Goal: Information Seeking & Learning: Learn about a topic

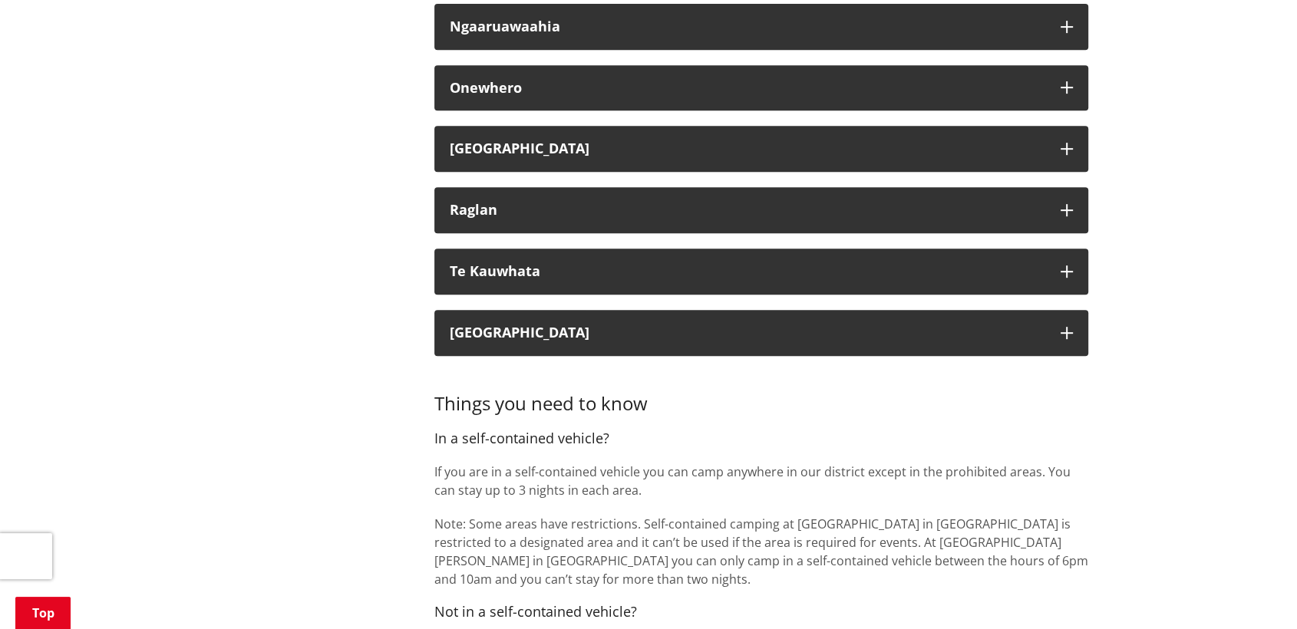
scroll to position [682, 0]
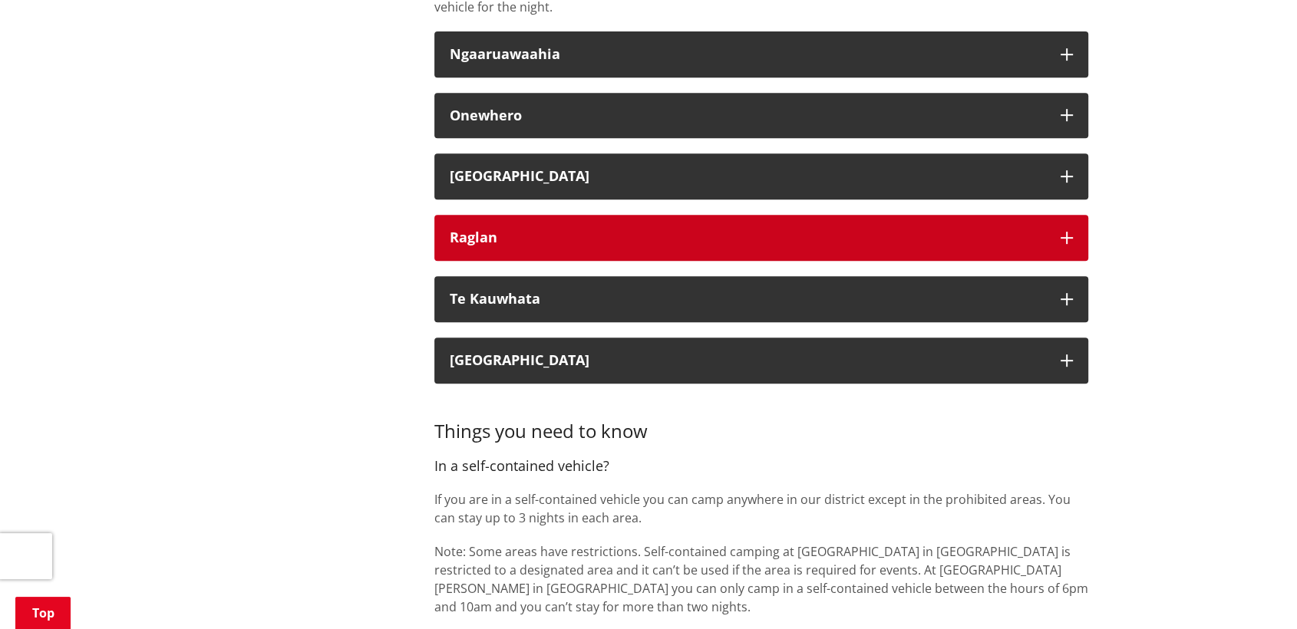
click at [514, 230] on div "Raglan" at bounding box center [748, 237] width 596 height 15
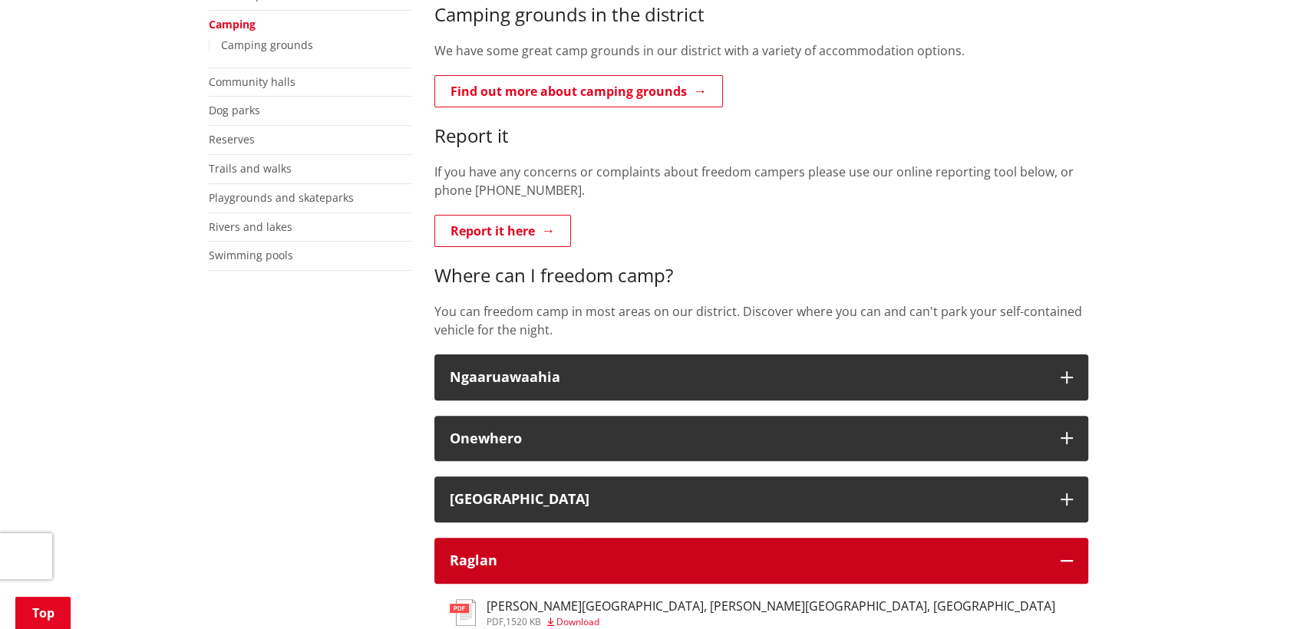
scroll to position [341, 0]
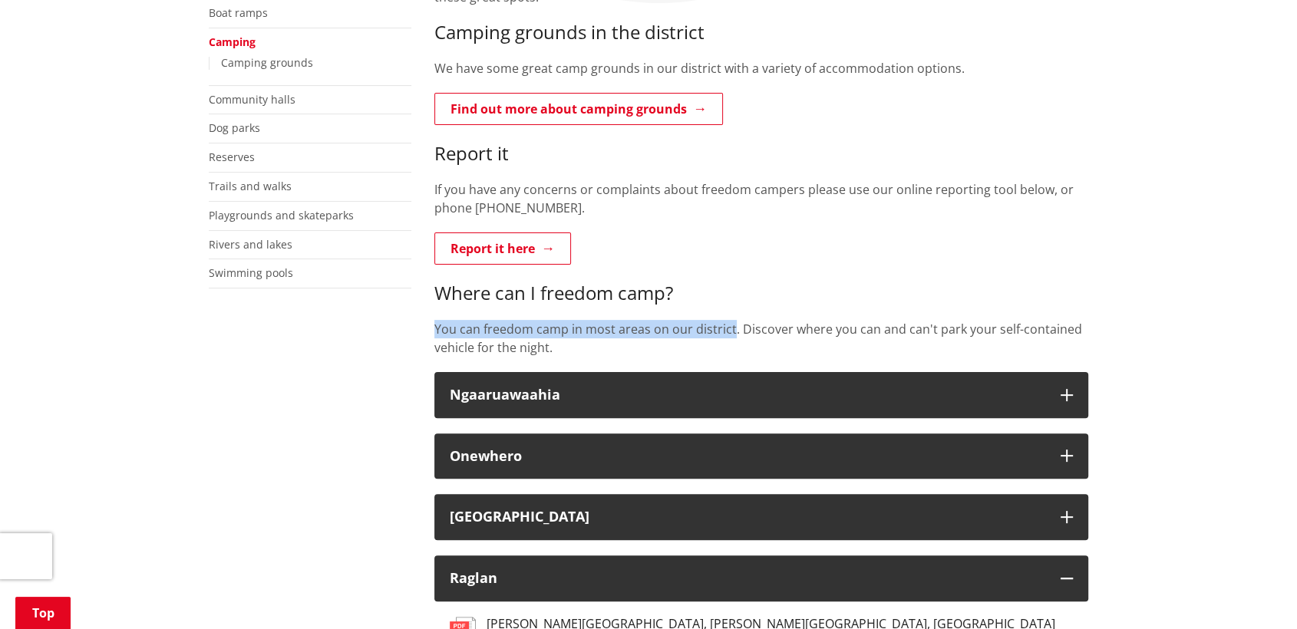
drag, startPoint x: 434, startPoint y: 327, endPoint x: 732, endPoint y: 329, distance: 297.8
click at [732, 329] on p "You can freedom camp in most areas on our district. Discover where you can and …" at bounding box center [761, 338] width 654 height 37
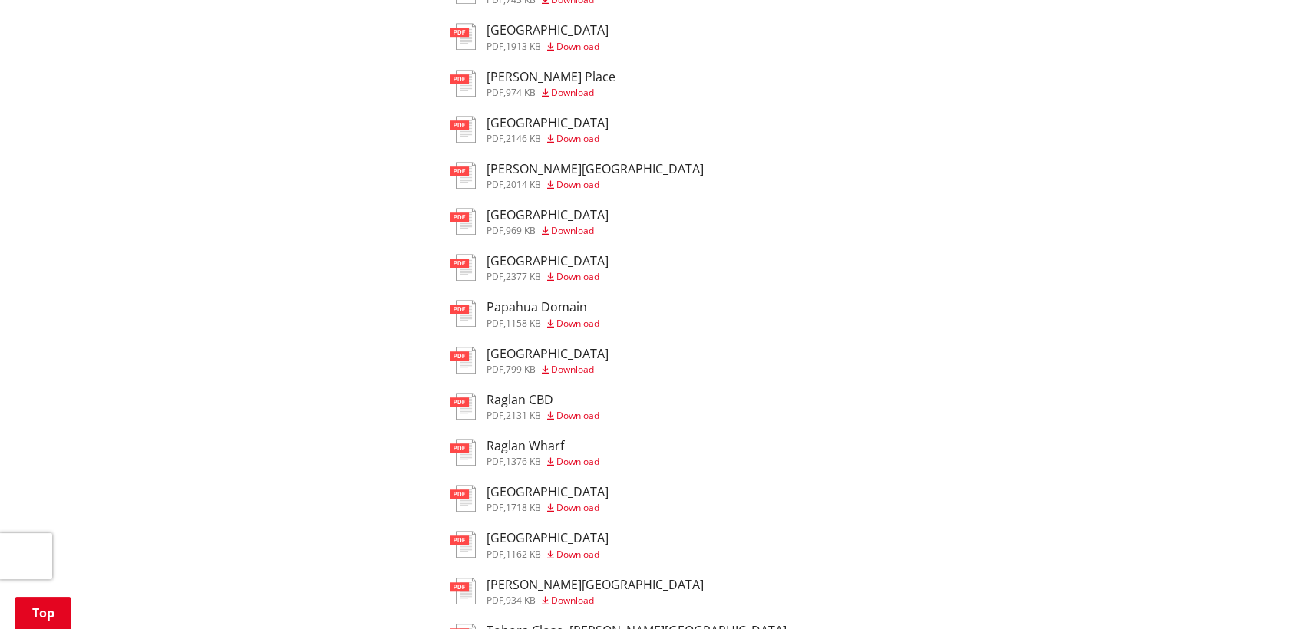
scroll to position [853, 0]
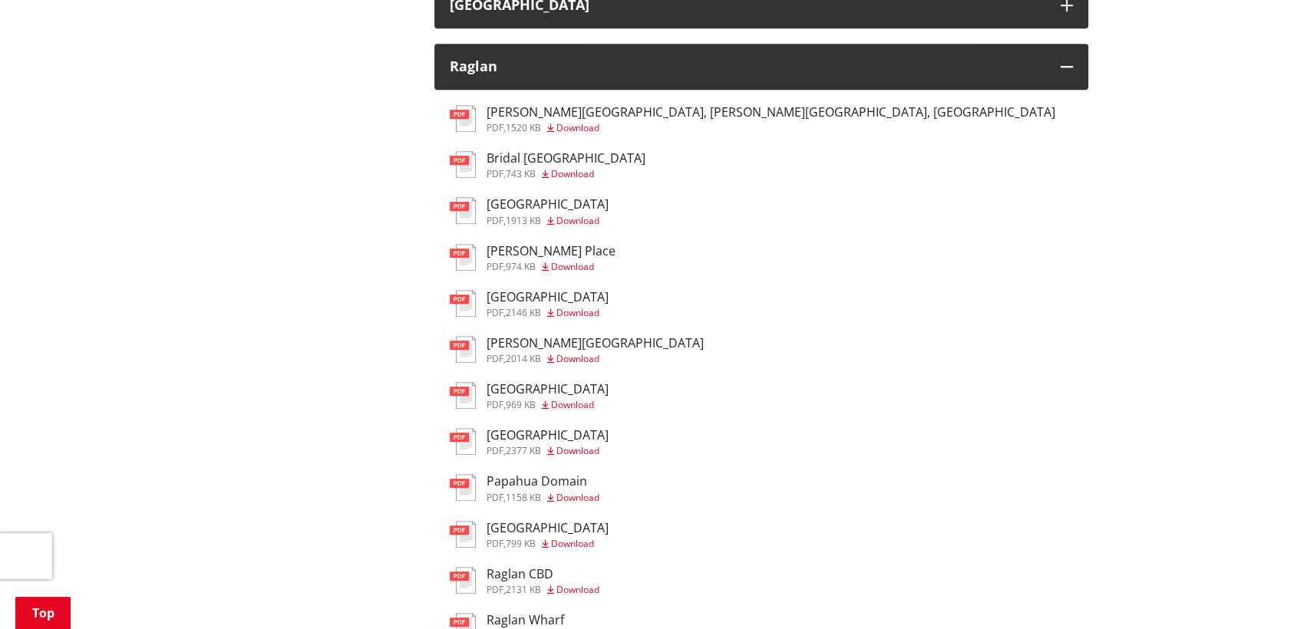
click at [582, 124] on span "Download" at bounding box center [578, 127] width 43 height 13
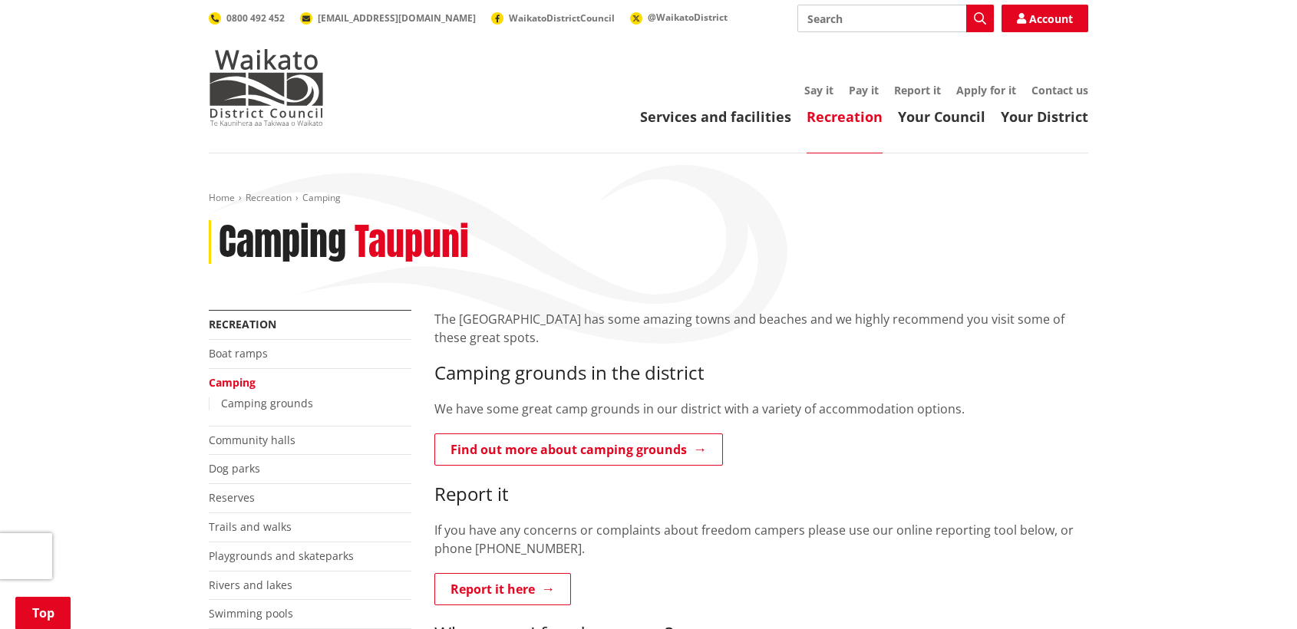
scroll to position [854, 0]
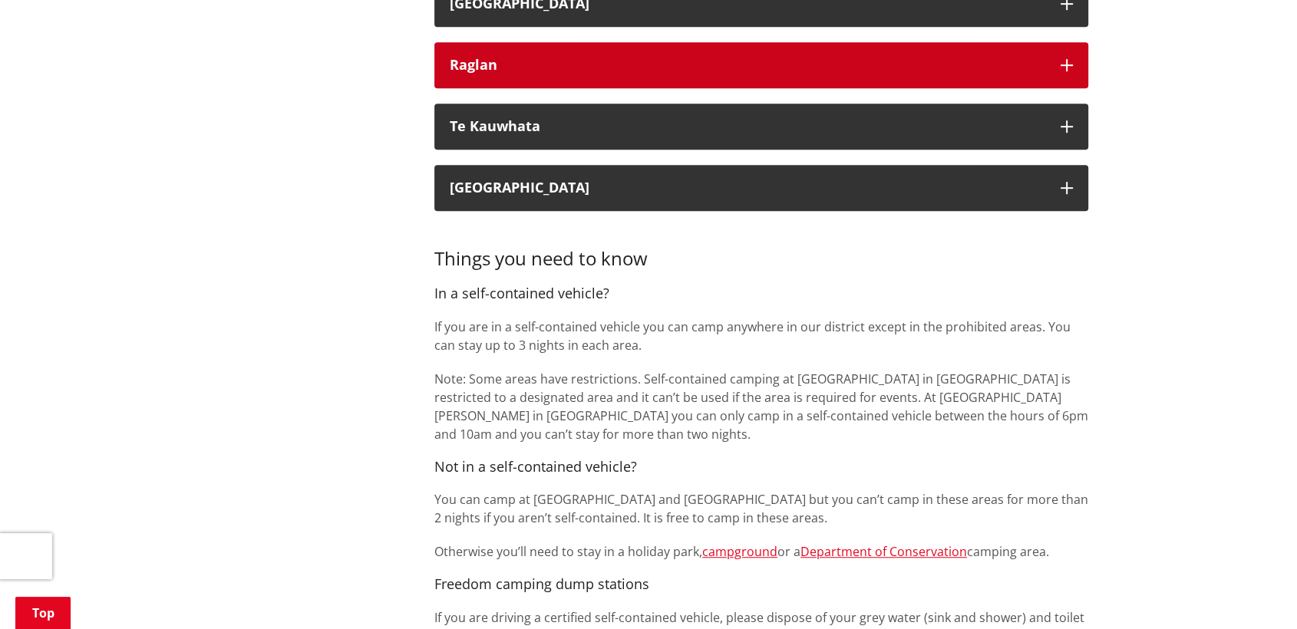
click at [532, 73] on button "Raglan" at bounding box center [761, 65] width 654 height 46
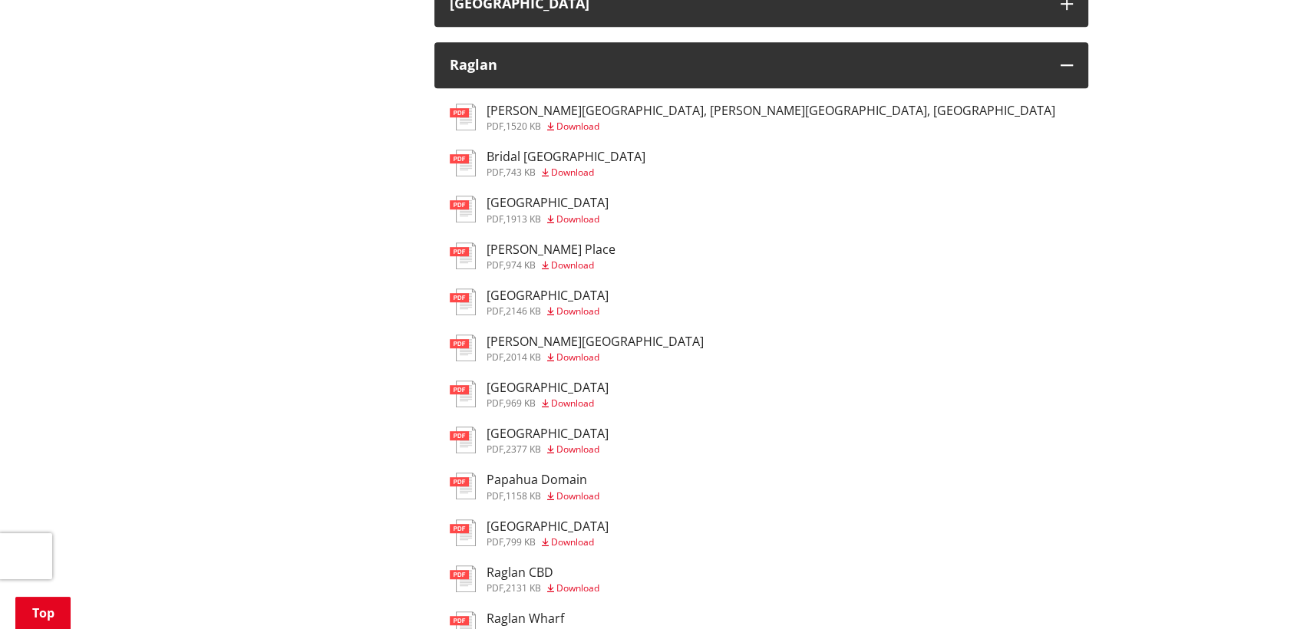
click at [525, 388] on h3 "[GEOGRAPHIC_DATA]" at bounding box center [548, 388] width 122 height 15
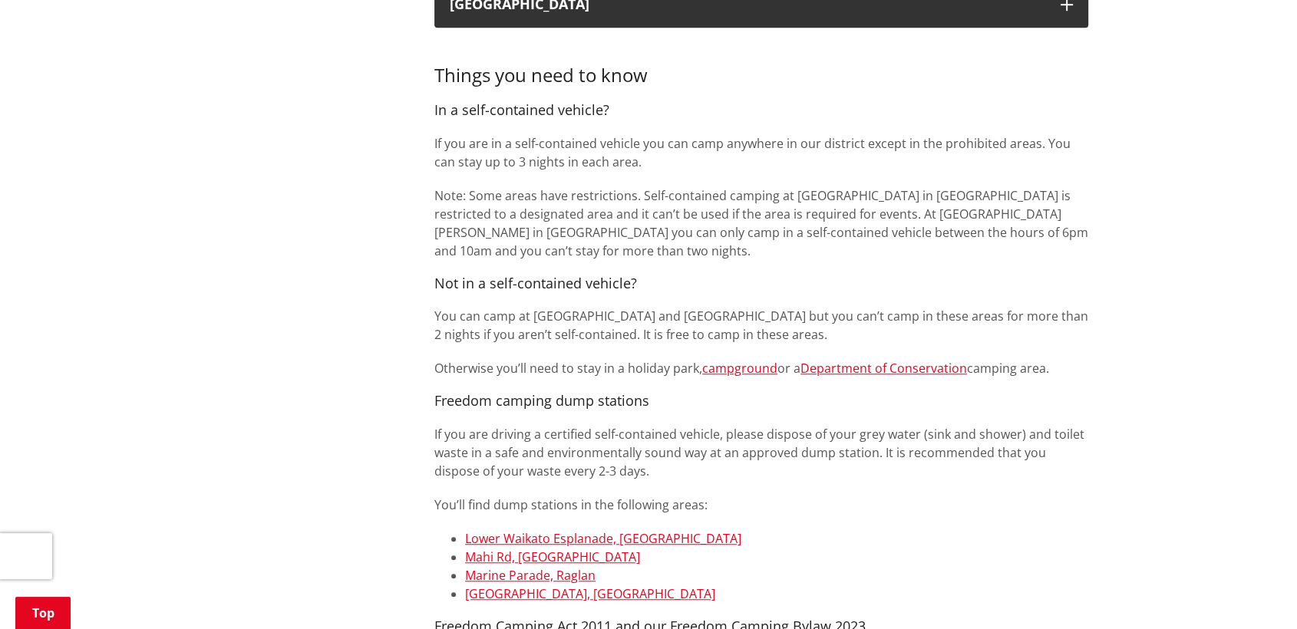
scroll to position [1027, 0]
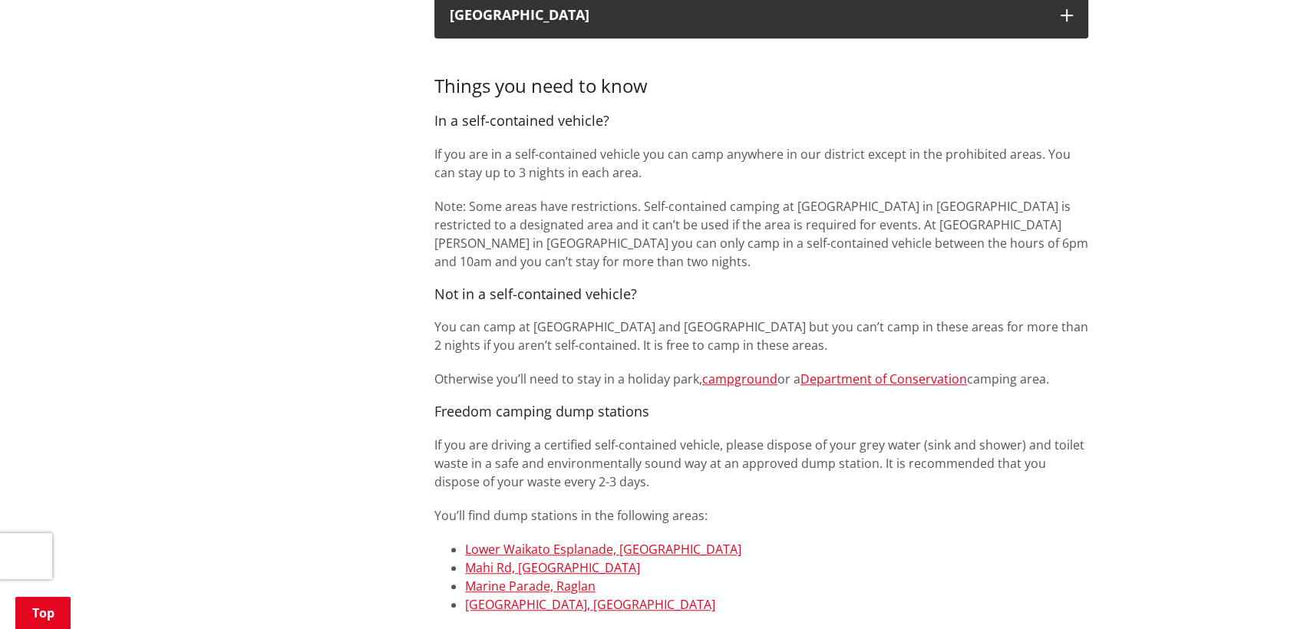
click at [729, 379] on link "campground" at bounding box center [739, 379] width 75 height 17
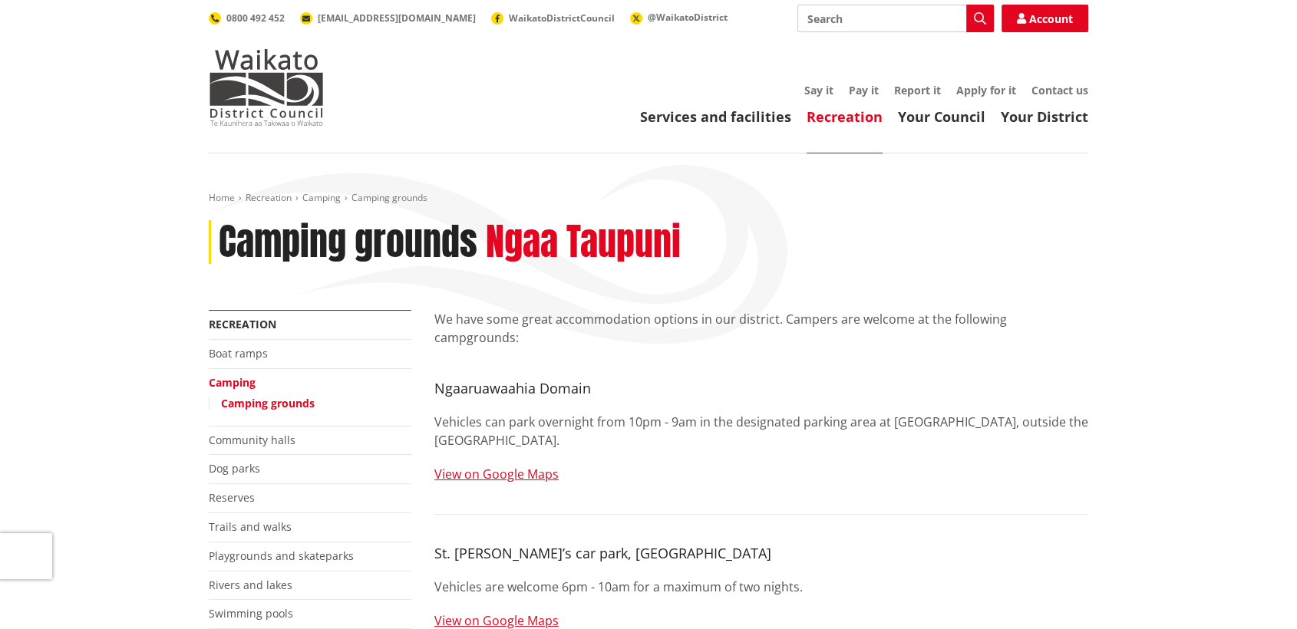
click at [511, 466] on link "View on Google Maps" at bounding box center [496, 474] width 124 height 17
click at [500, 466] on link "View on Google Maps" at bounding box center [496, 474] width 124 height 17
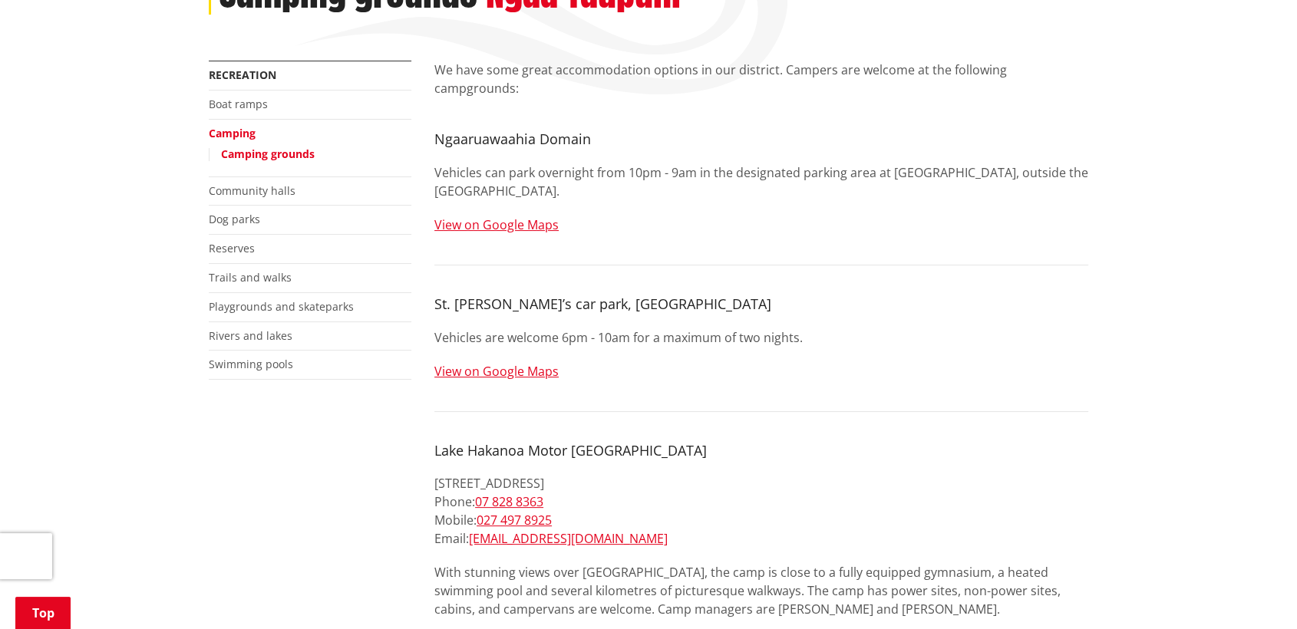
scroll to position [256, 0]
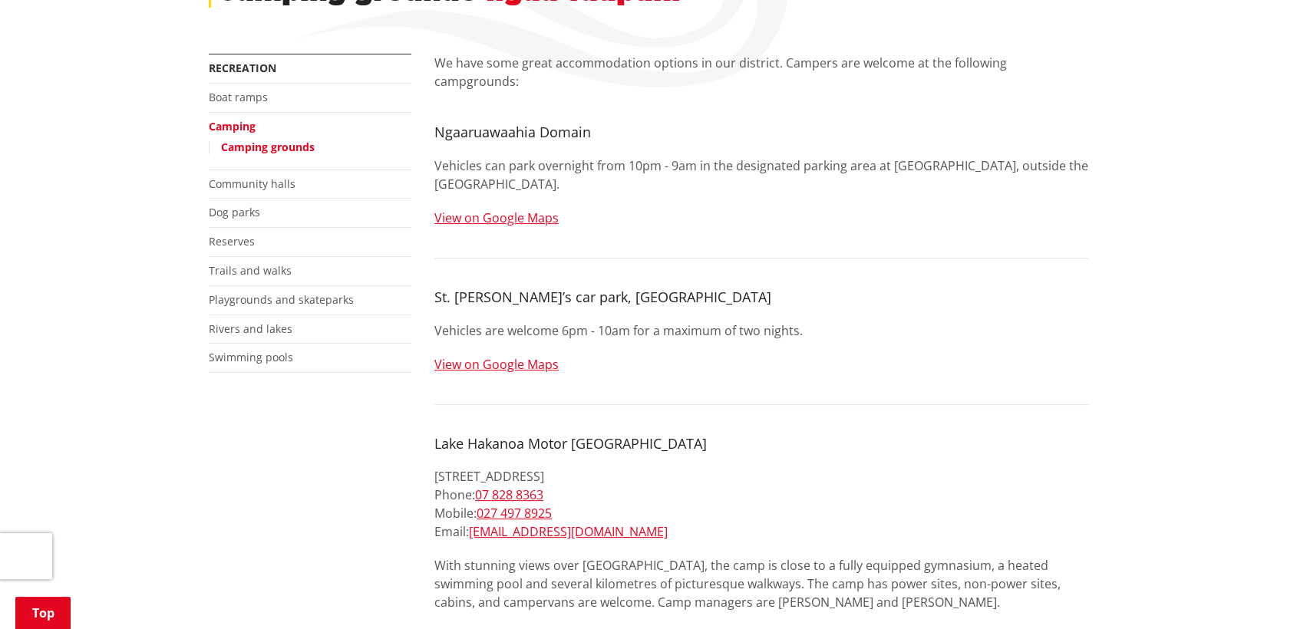
click at [501, 356] on link "View on Google Maps" at bounding box center [496, 364] width 124 height 17
